Goal: Information Seeking & Learning: Learn about a topic

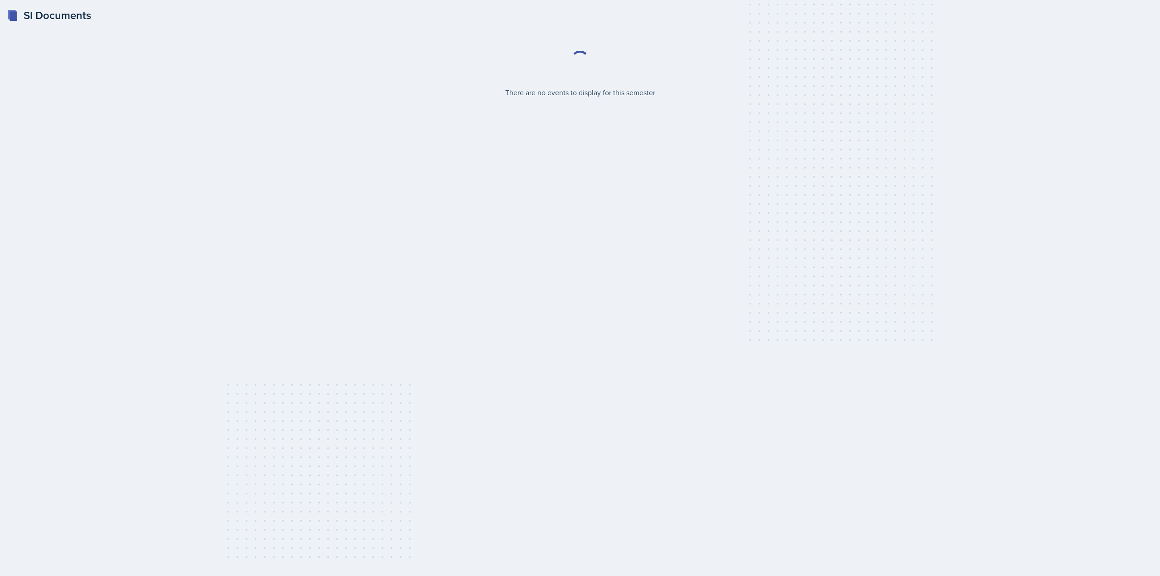
select select "2bed604d-1099-4043-b1bc-2365e8740244"
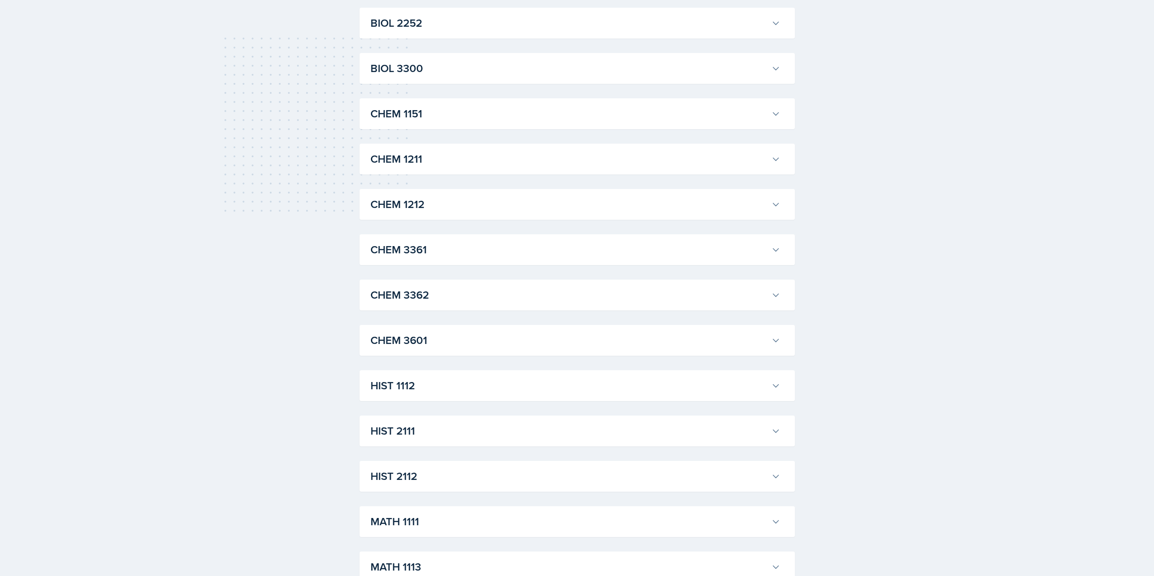
scroll to position [363, 0]
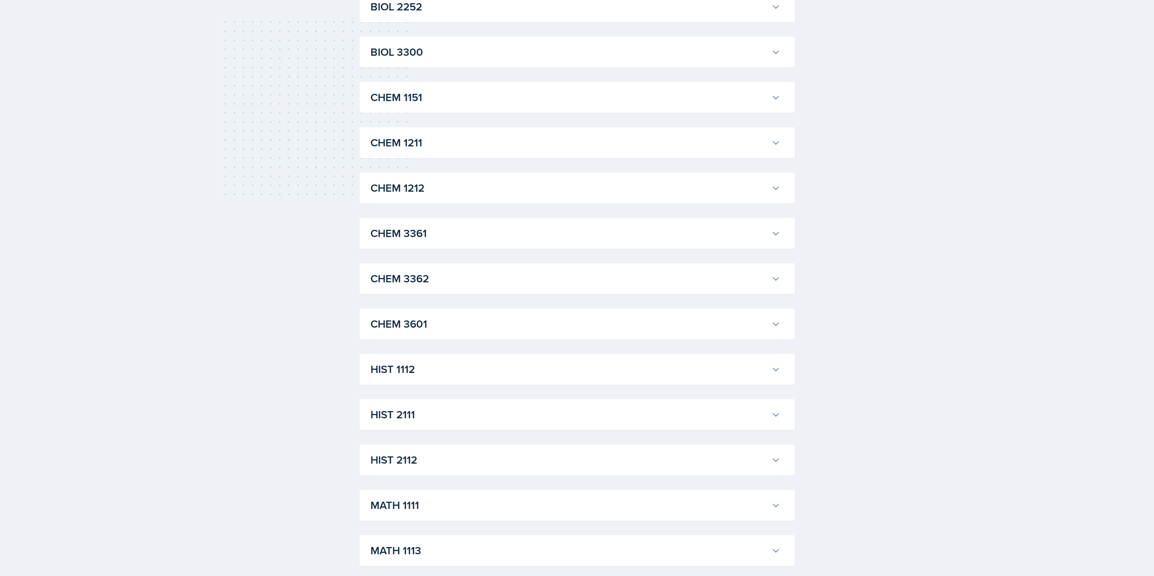
click at [501, 156] on div "CHEM 1211 [PERSON_NAME] Professor: [PERSON_NAME] Export to Google Calendar Recu…" at bounding box center [576, 142] width 435 height 31
click at [742, 141] on h3 "CHEM 1211" at bounding box center [568, 143] width 397 height 16
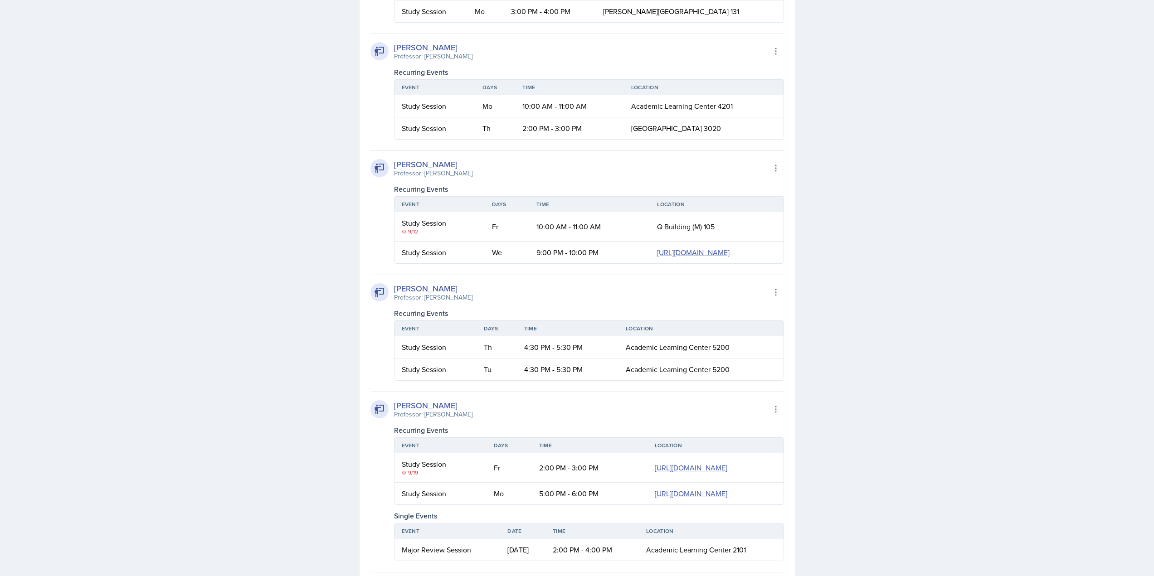
scroll to position [1269, 0]
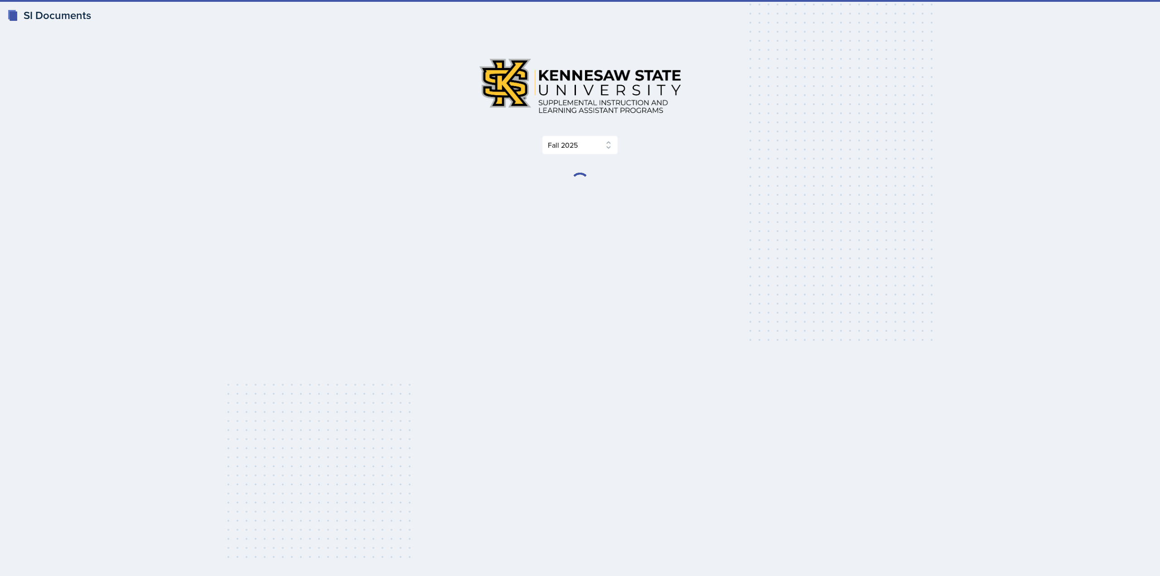
select select "2bed604d-1099-4043-b1bc-2365e8740244"
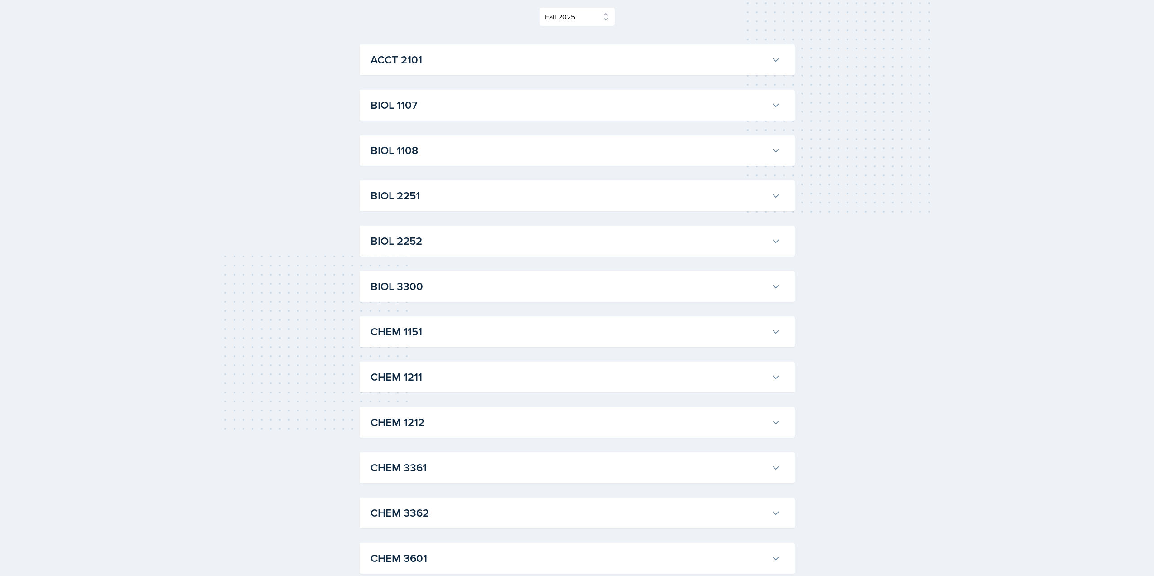
scroll to position [181, 0]
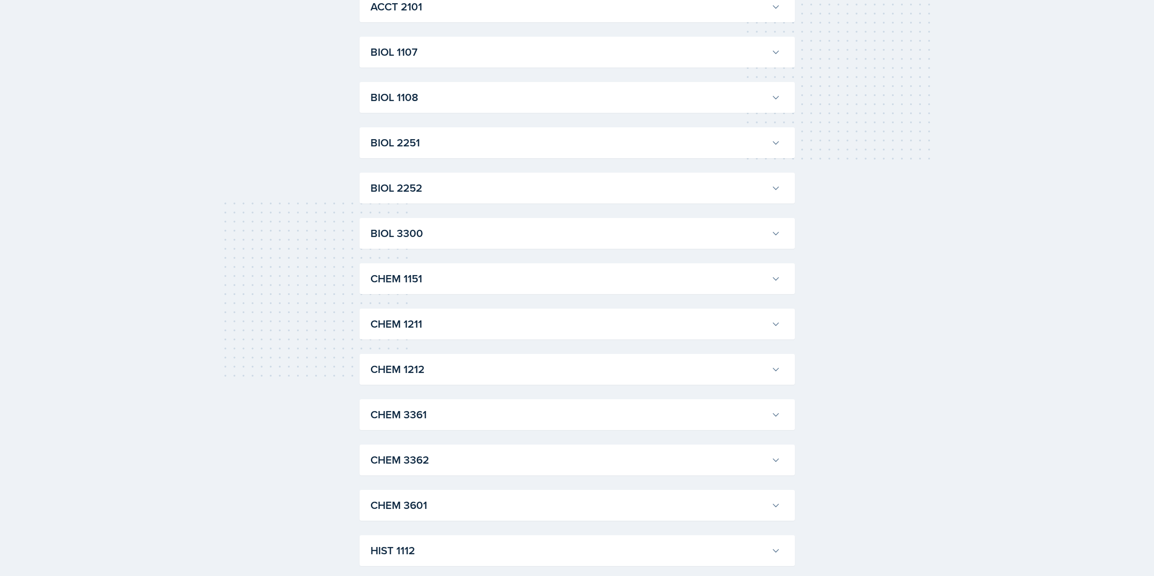
click at [456, 272] on h3 "CHEM 1151" at bounding box center [568, 279] width 397 height 16
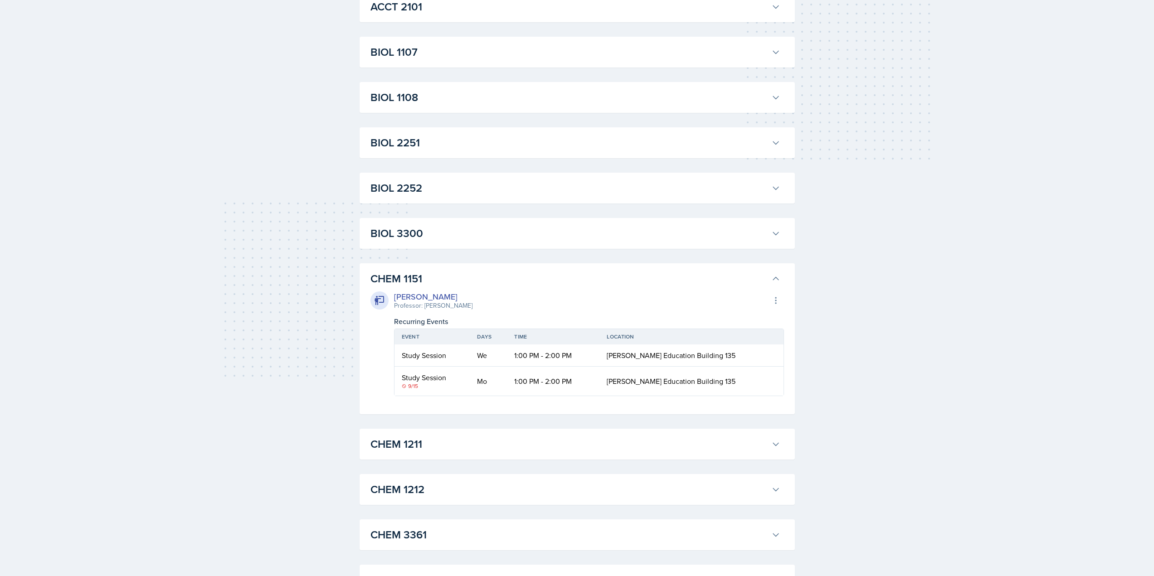
scroll to position [272, 0]
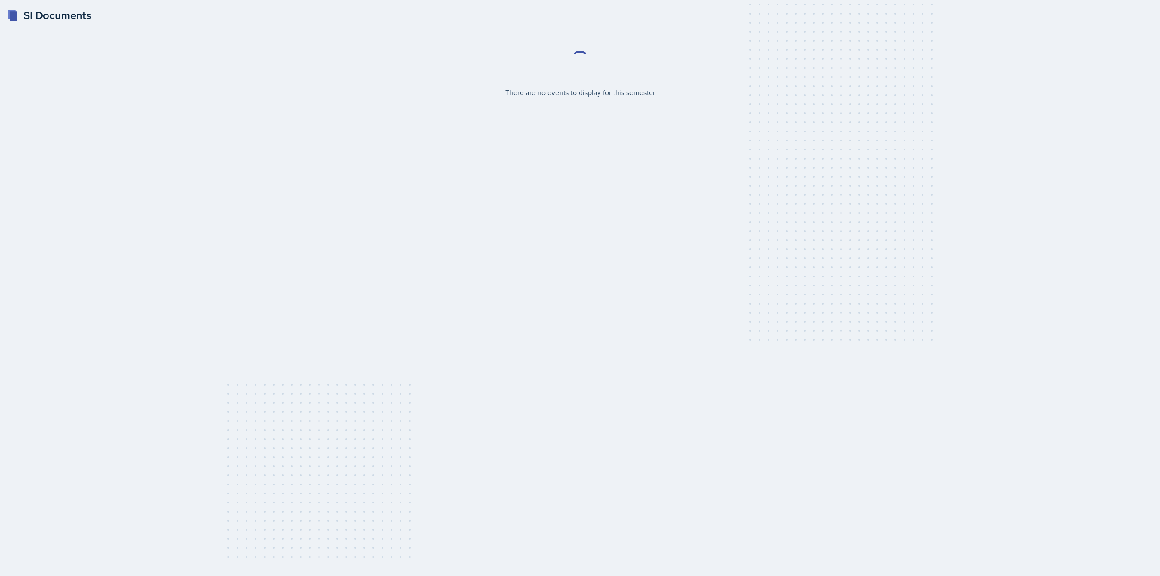
select select "2bed604d-1099-4043-b1bc-2365e8740244"
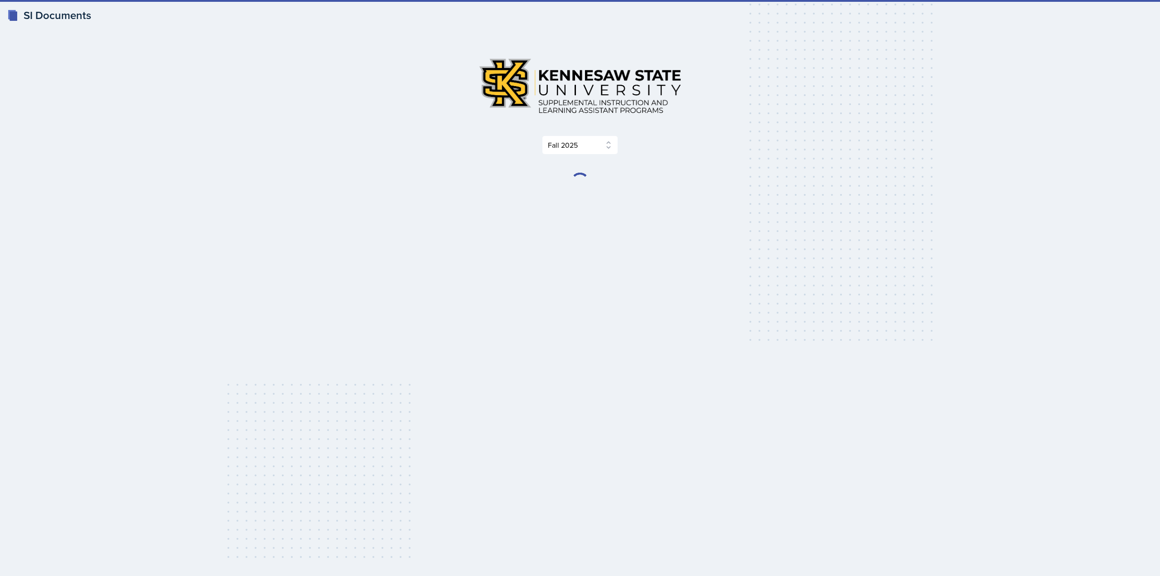
select select "2bed604d-1099-4043-b1bc-2365e8740244"
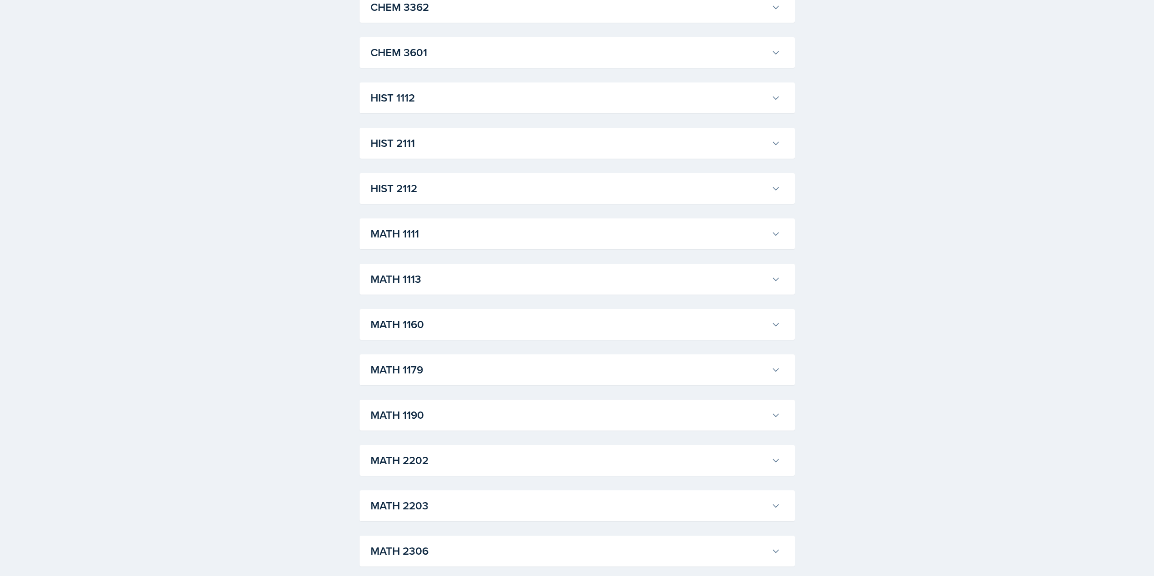
scroll to position [635, 0]
click at [441, 430] on div "MATH 1190 Kris Prasad Professor: Jon Noring Export to Google Calendar Recurring…" at bounding box center [576, 414] width 435 height 31
click at [471, 415] on h3 "MATH 1190" at bounding box center [568, 415] width 397 height 16
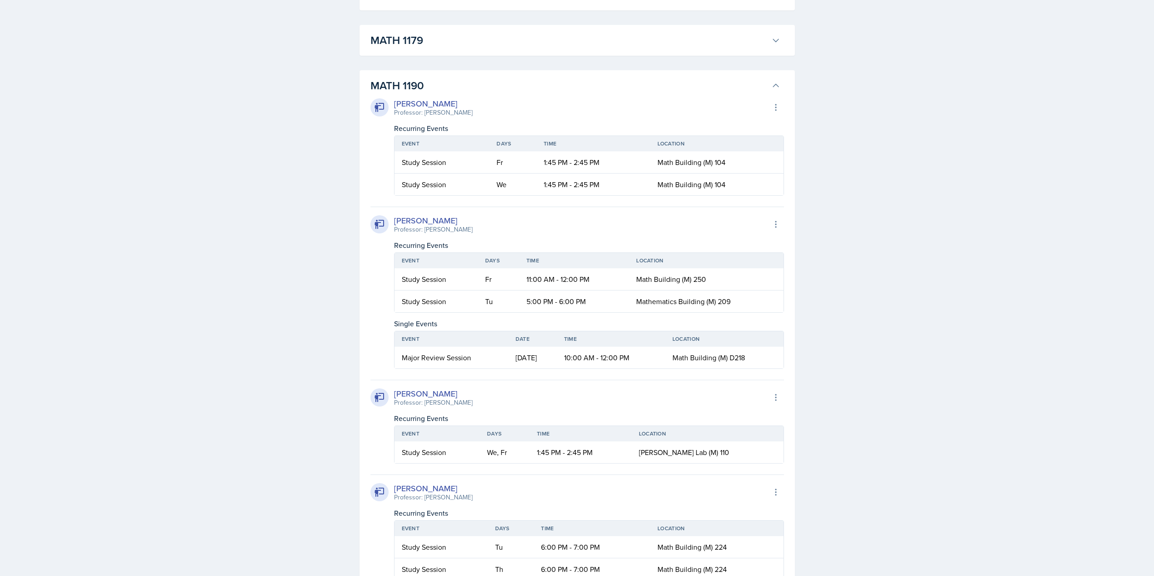
scroll to position [907, 0]
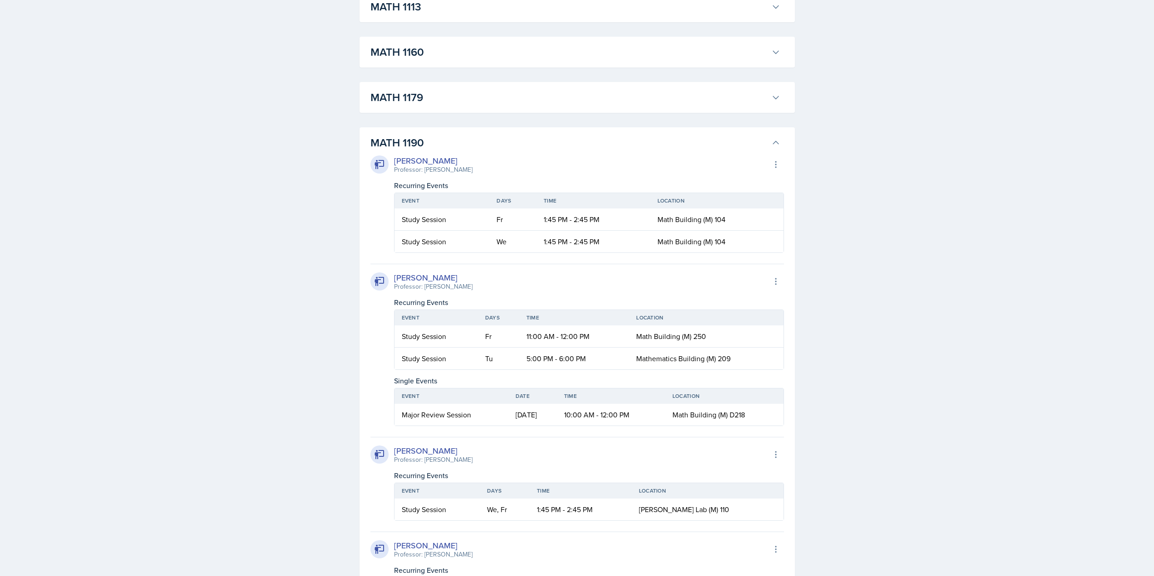
click at [545, 150] on h3 "MATH 1190" at bounding box center [568, 143] width 397 height 16
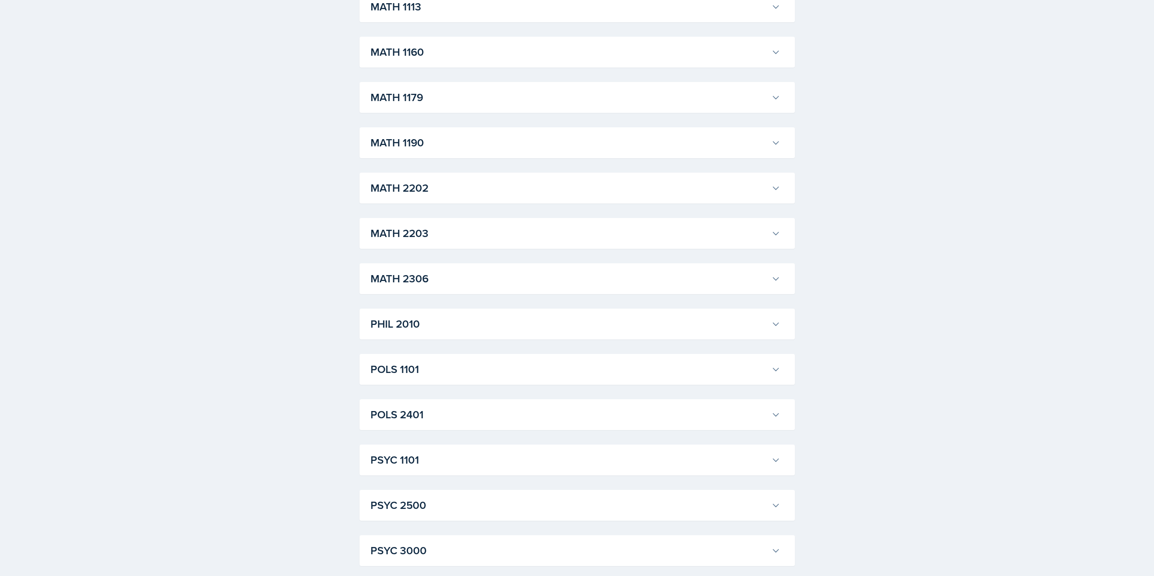
click at [545, 150] on h3 "MATH 1190" at bounding box center [568, 143] width 397 height 16
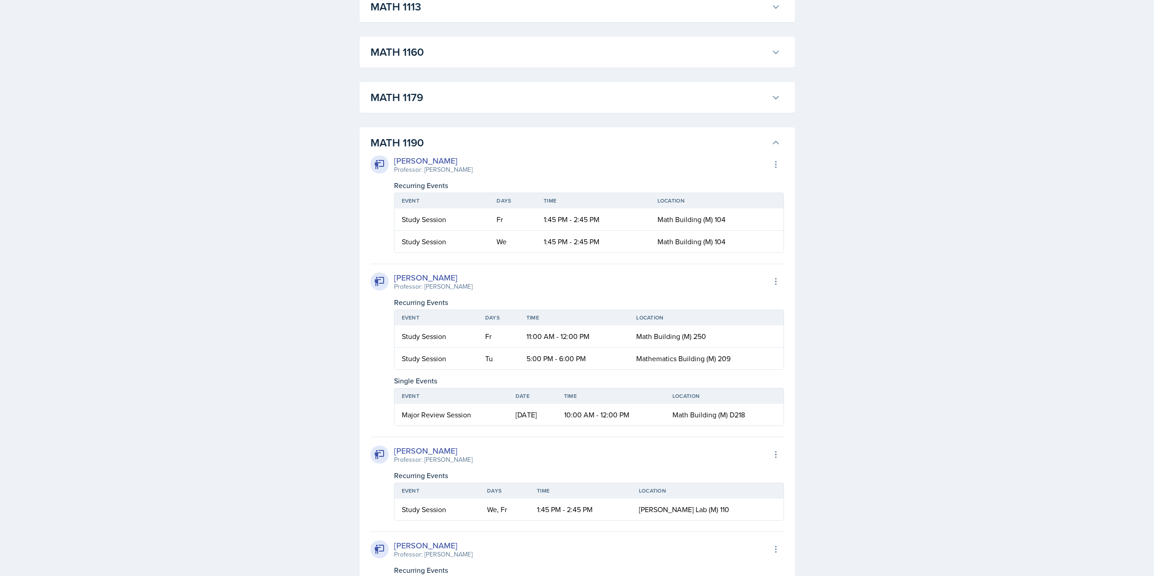
click at [545, 150] on h3 "MATH 1190" at bounding box center [568, 143] width 397 height 16
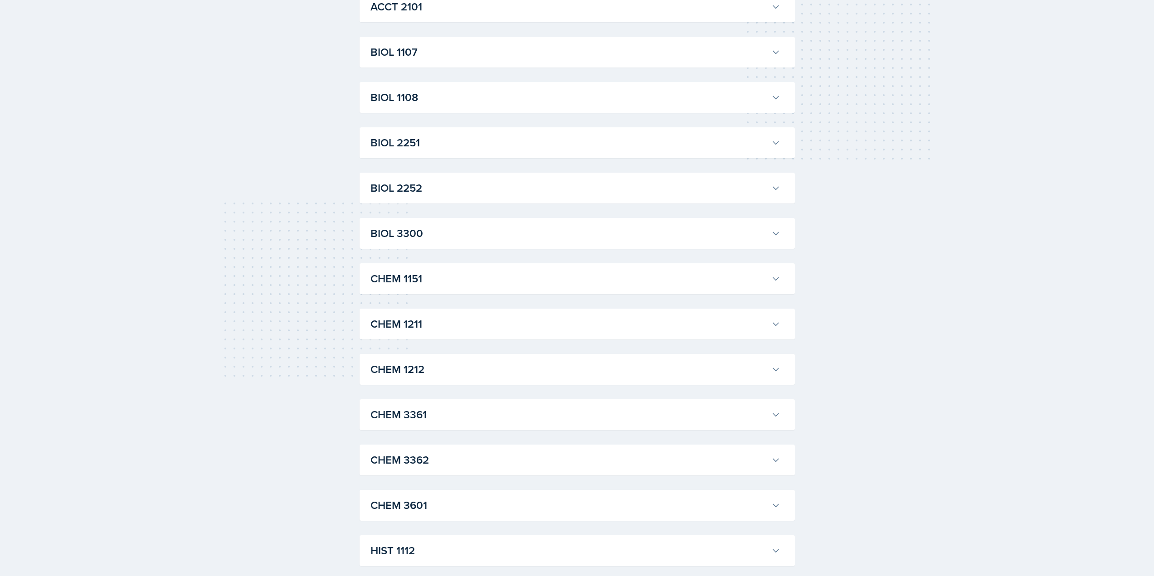
scroll to position [0, 0]
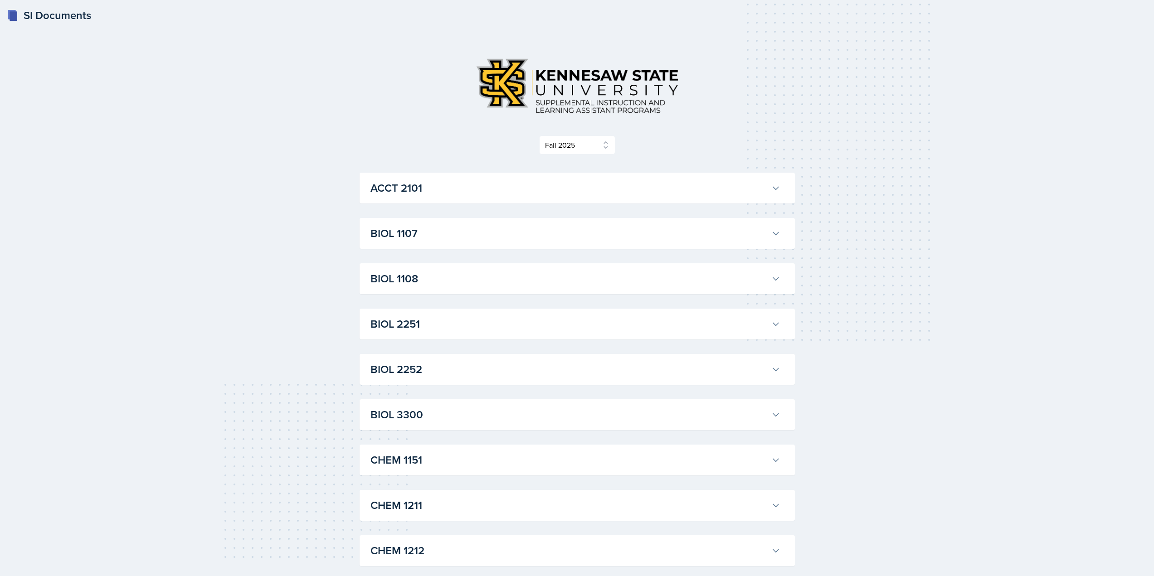
click at [470, 229] on h3 "BIOL 1107" at bounding box center [568, 233] width 397 height 16
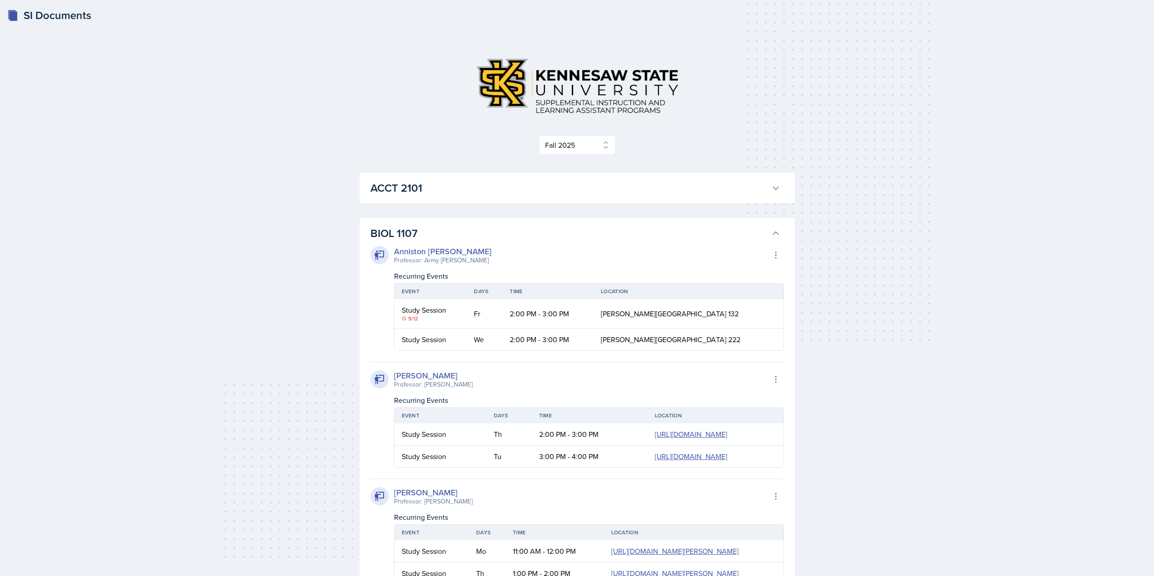
click at [470, 229] on h3 "BIOL 1107" at bounding box center [568, 233] width 397 height 16
